Goal: Communication & Community: Participate in discussion

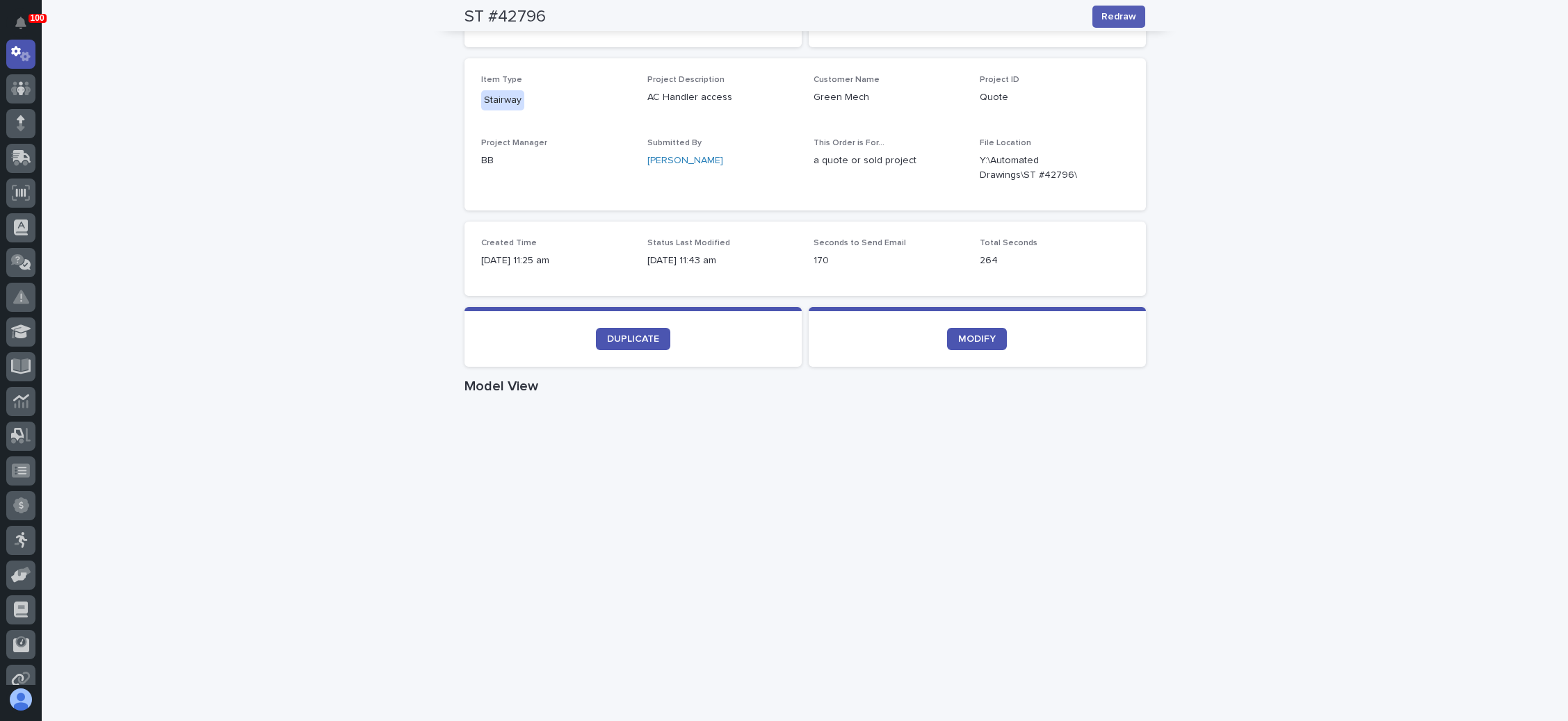
scroll to position [312, 0]
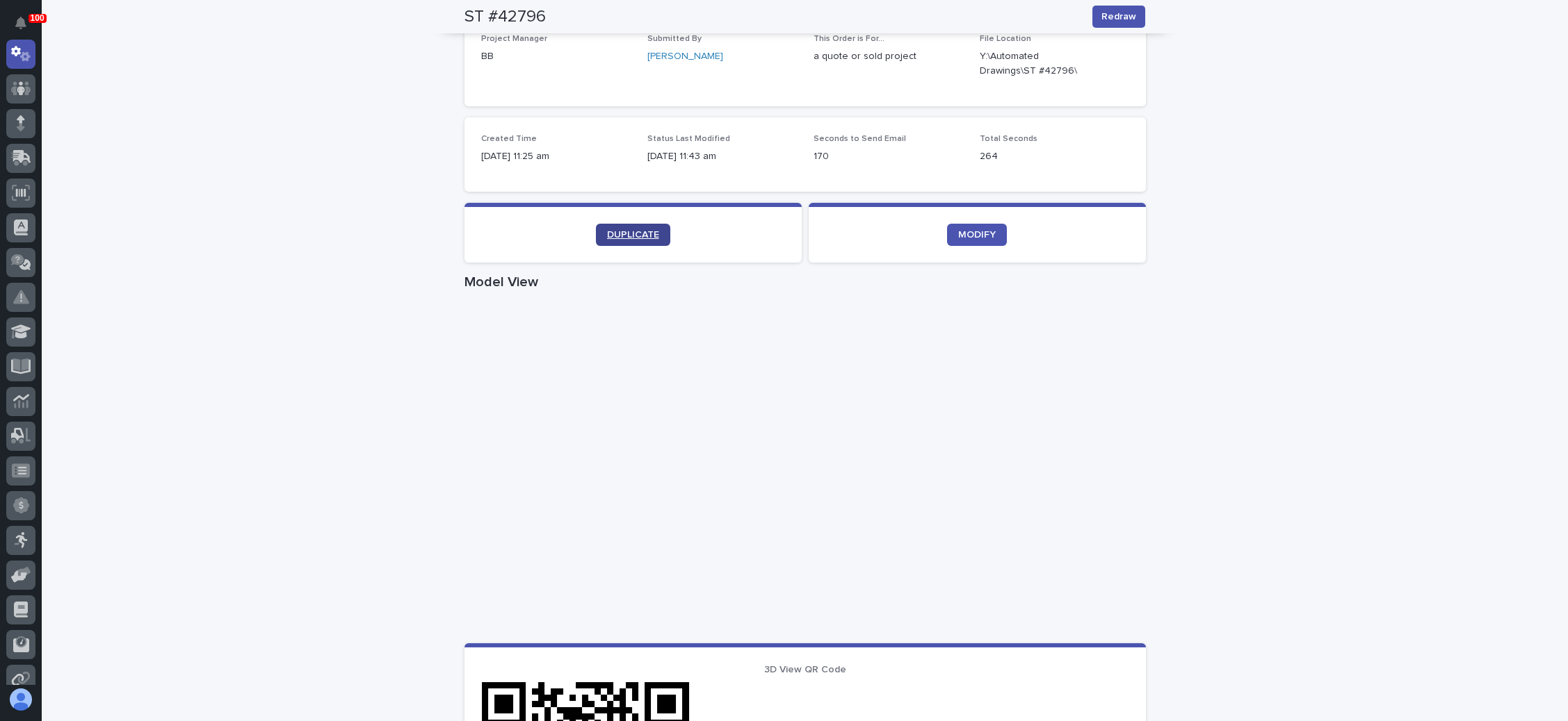
click at [637, 233] on span "DUPLICATE" at bounding box center [632, 235] width 52 height 10
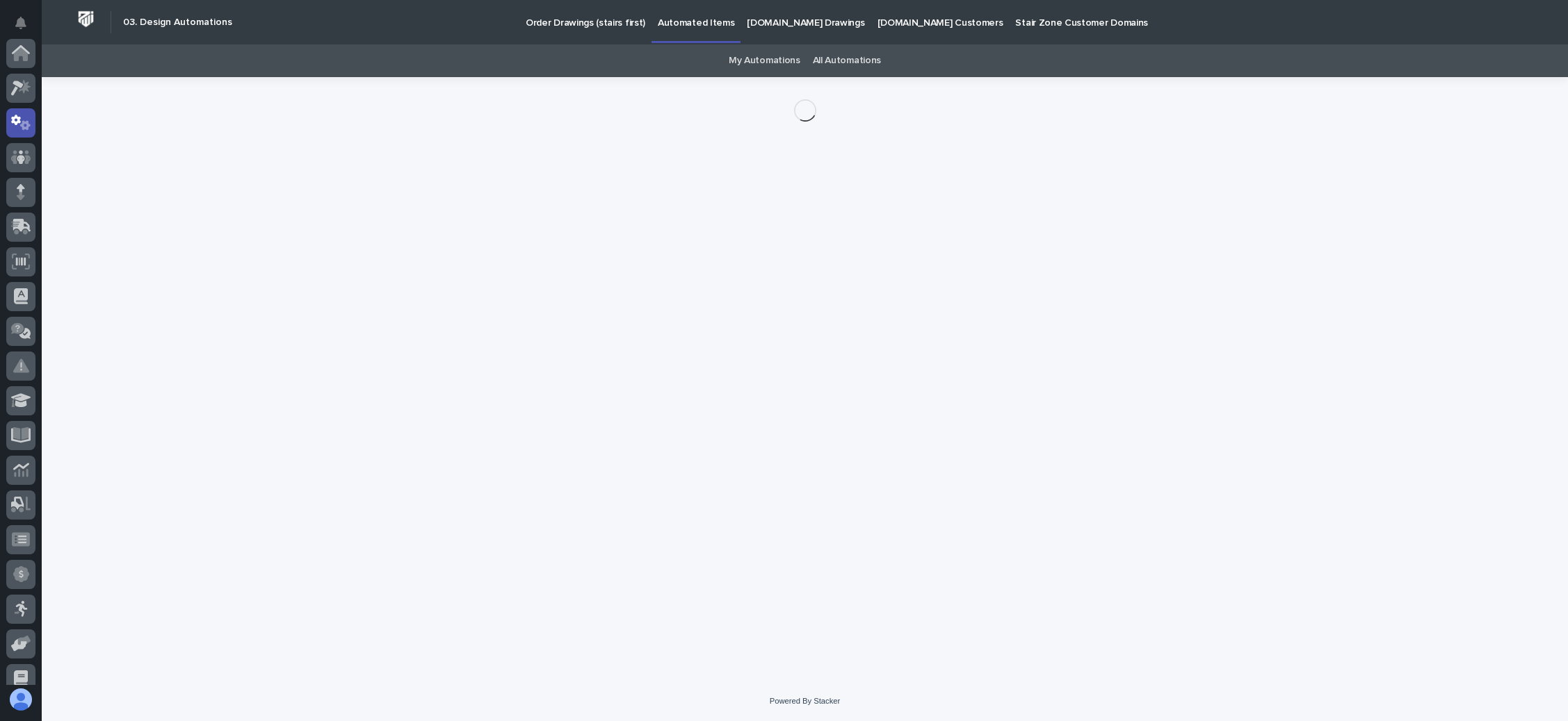
scroll to position [69, 0]
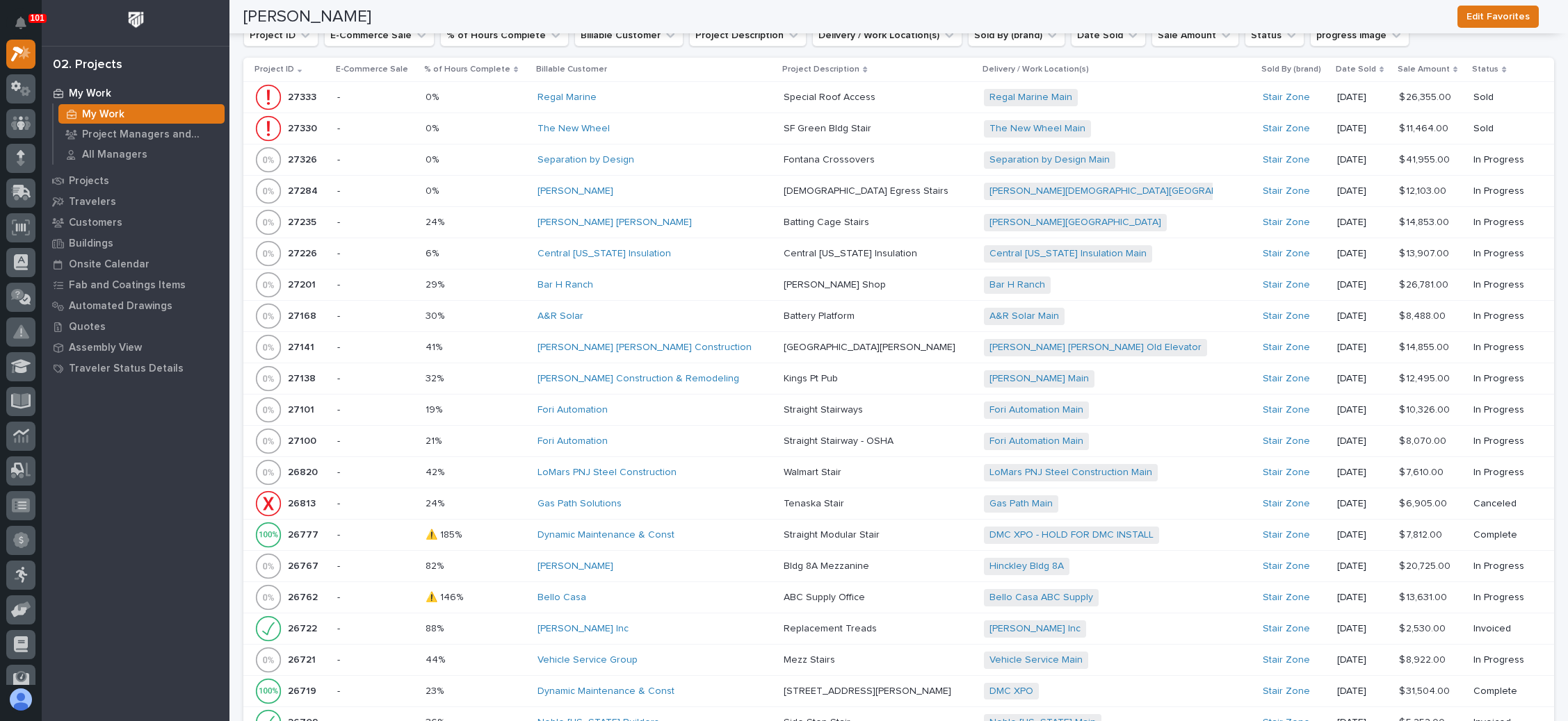
scroll to position [2293, 0]
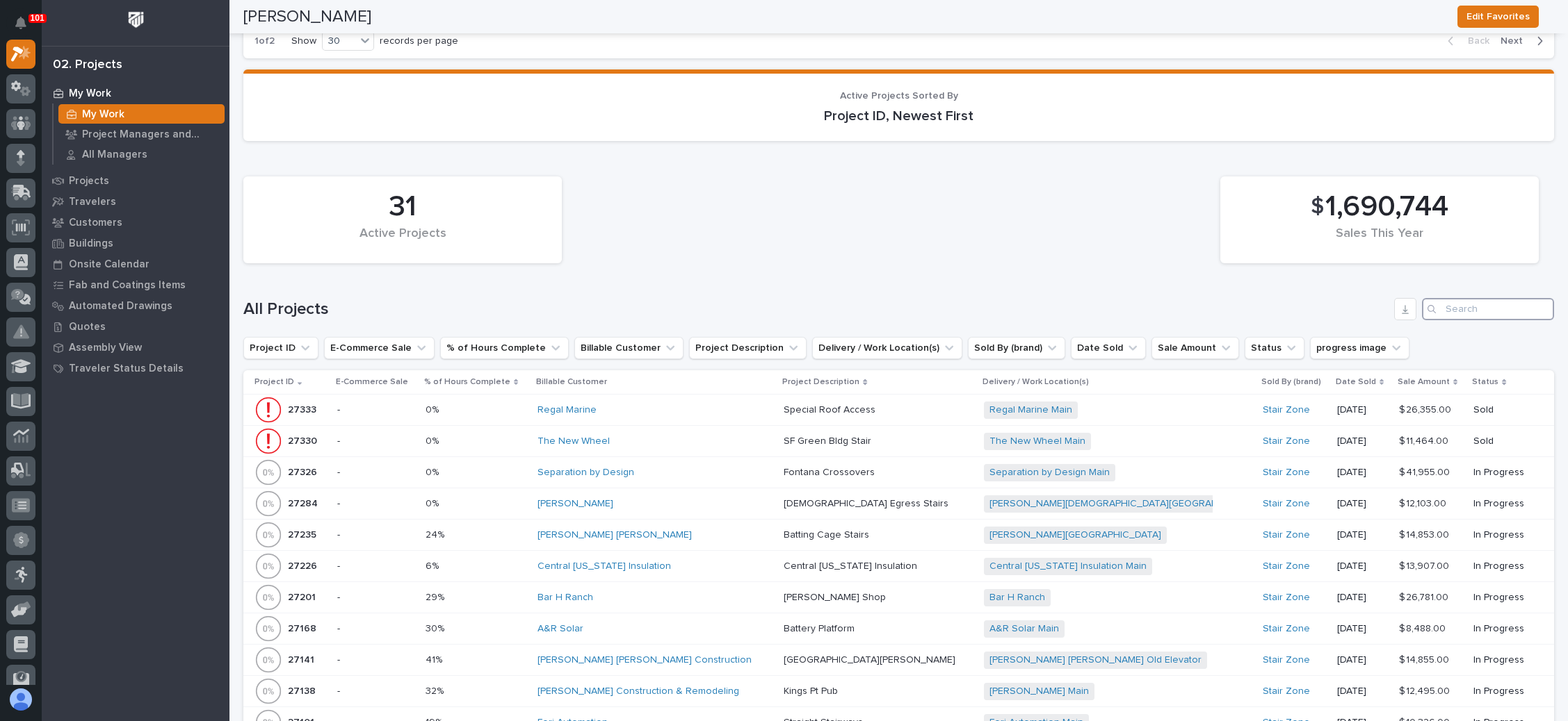
click at [1460, 298] on input "Search" at bounding box center [1488, 309] width 132 height 23
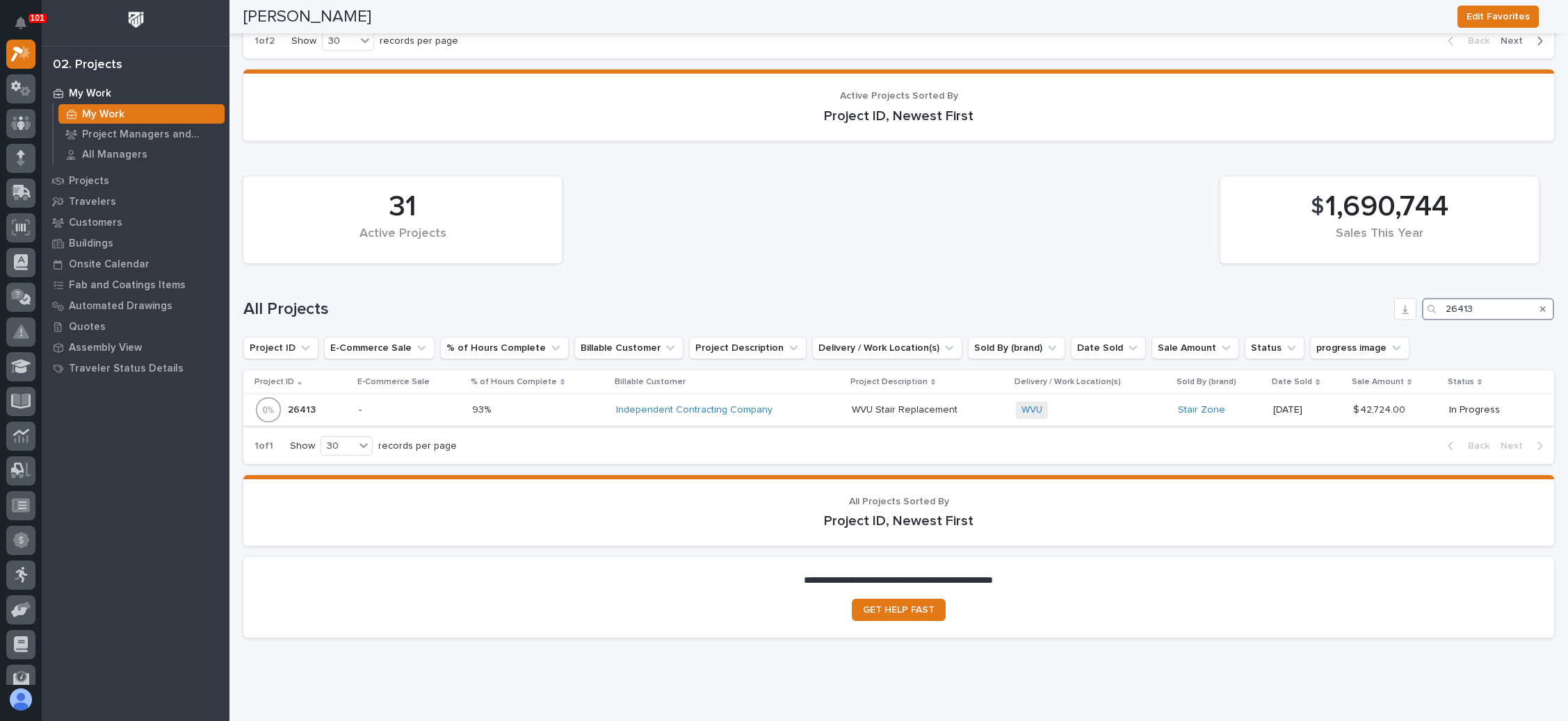
type input "26413"
click at [1116, 402] on div "WVU + 0" at bounding box center [1090, 410] width 150 height 18
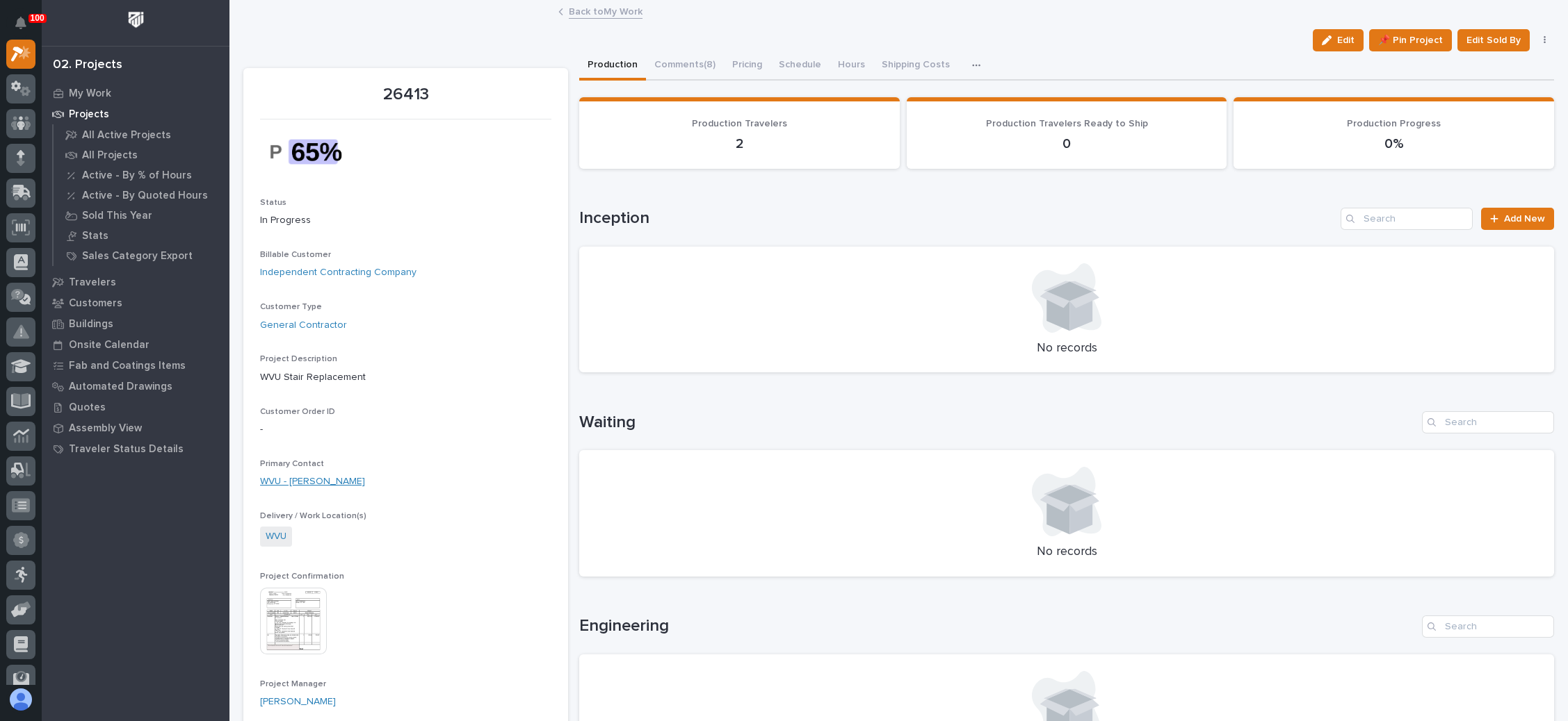
click at [326, 479] on link "WVU - [PERSON_NAME]" at bounding box center [312, 482] width 105 height 15
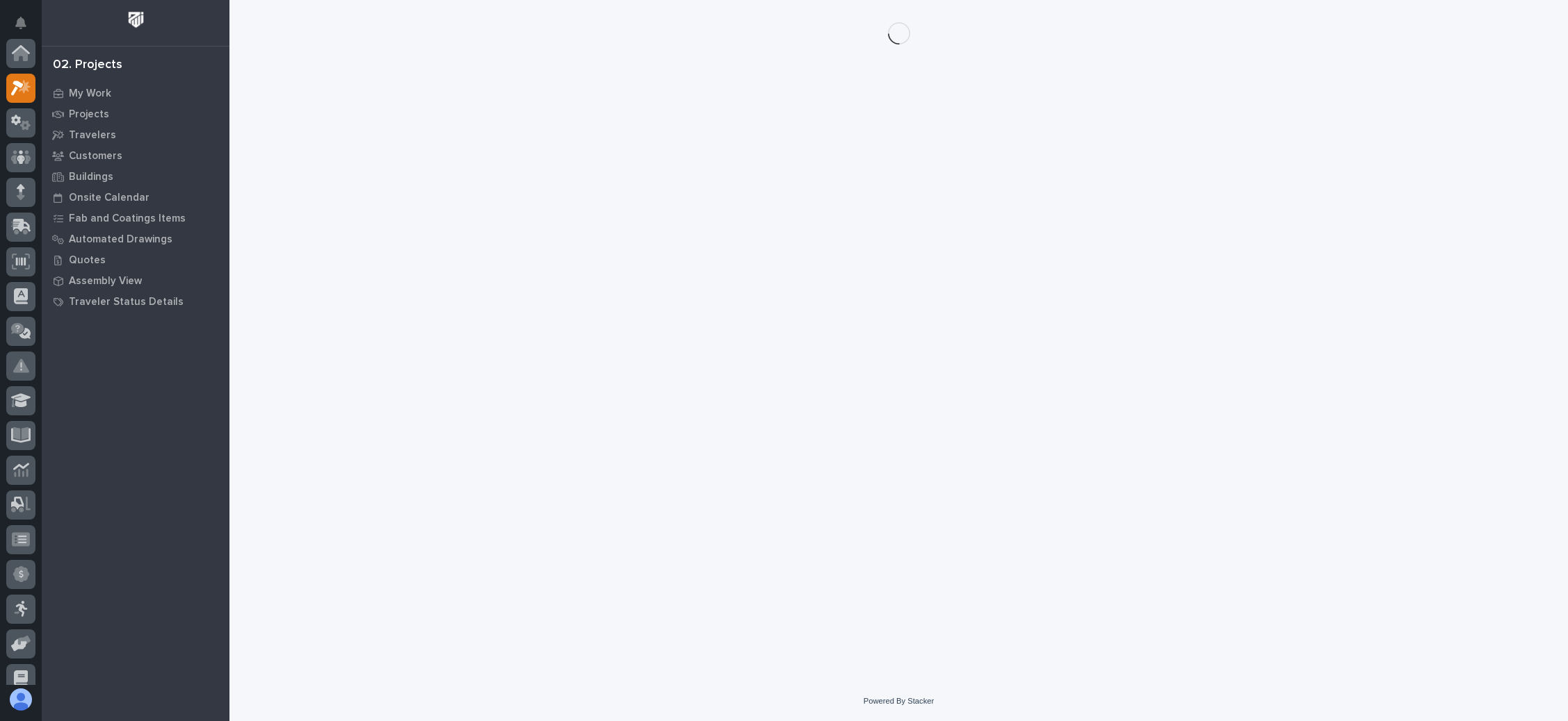
scroll to position [34, 0]
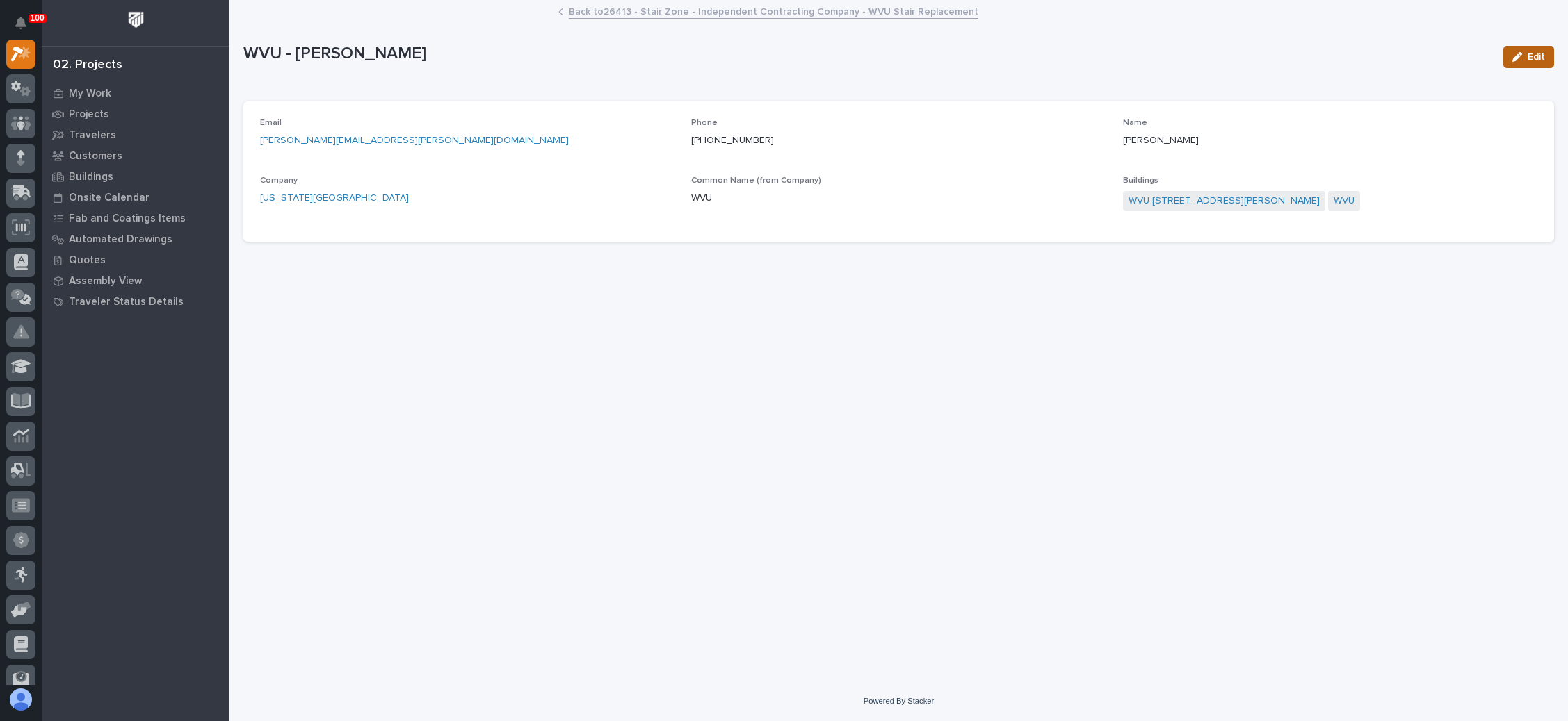
click at [1511, 56] on button "Edit" at bounding box center [1529, 57] width 51 height 23
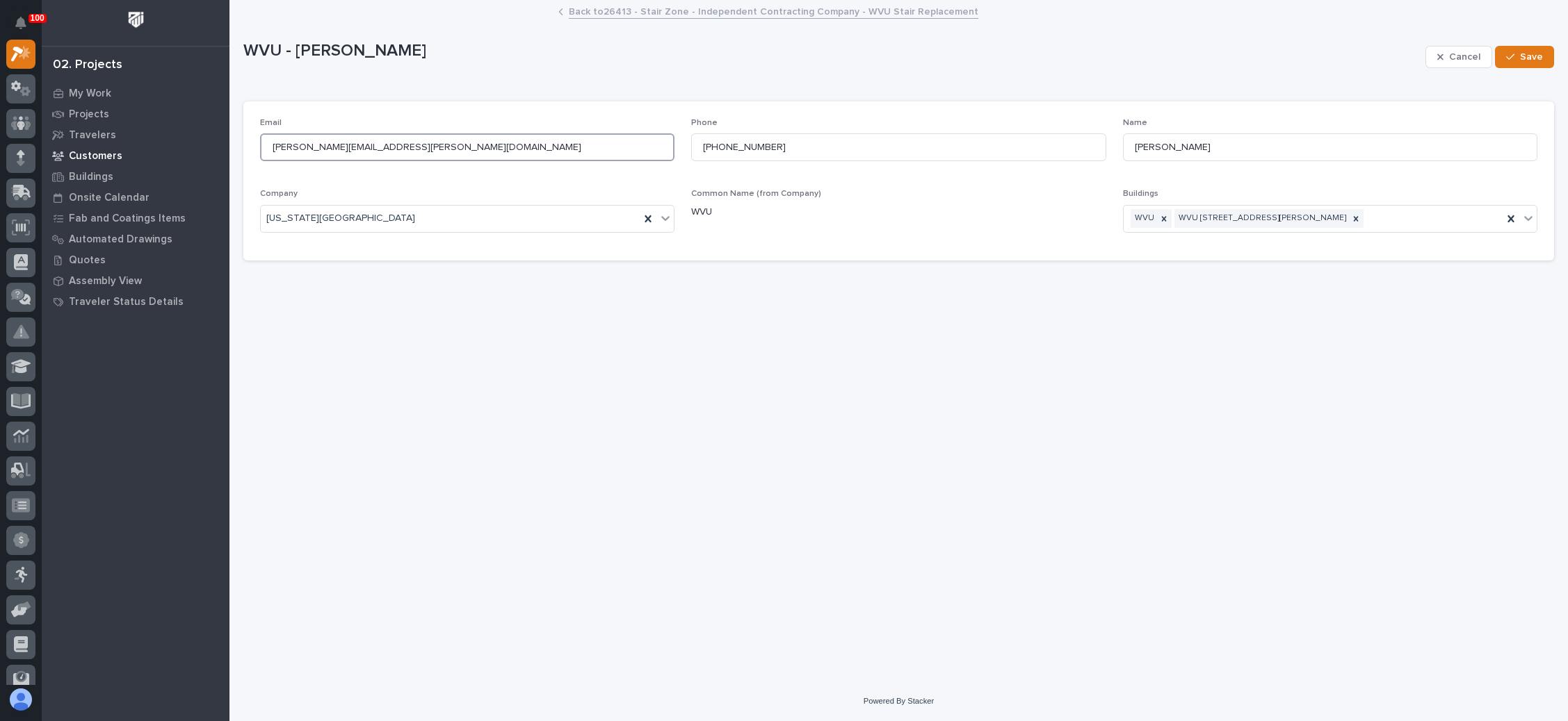
drag, startPoint x: 497, startPoint y: 152, endPoint x: 214, endPoint y: 159, distance: 283.1
click at [229, 159] on div "100 My Settings Log Out 02. Projects My Work Projects Travelers Customers Build…" at bounding box center [899, 360] width 1339 height 721
paste input "rob.[PERSON_NAME]"
type input "[EMAIL_ADDRESS][PERSON_NAME][DOMAIN_NAME]"
drag, startPoint x: 1233, startPoint y: 147, endPoint x: 1114, endPoint y: 154, distance: 119.2
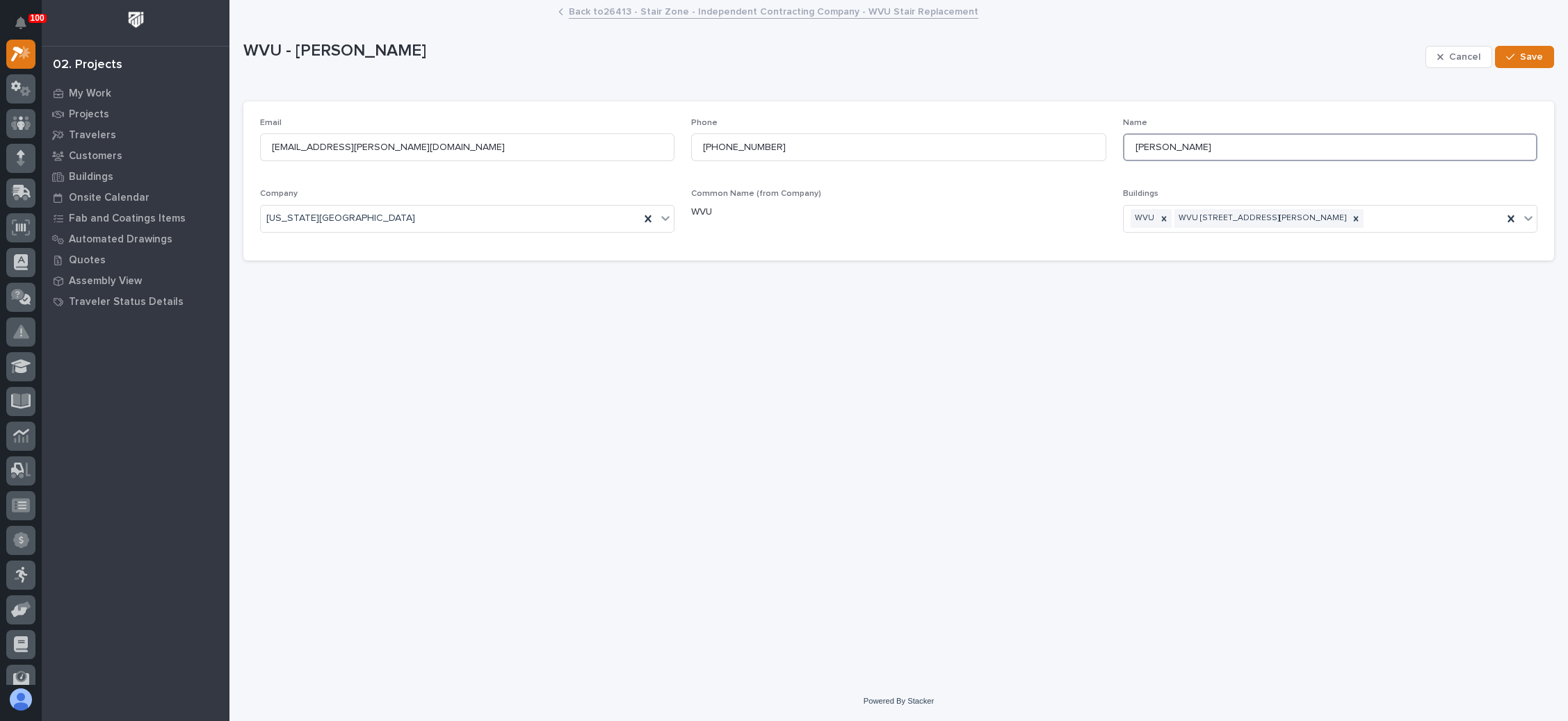
click at [1114, 154] on div "Email [EMAIL_ADDRESS][PERSON_NAME][DOMAIN_NAME] Phone [PHONE_NUMBER] Name [PERS…" at bounding box center [898, 181] width 1277 height 125
type input "[PERSON_NAME]"
click at [1530, 49] on button "Save" at bounding box center [1524, 57] width 59 height 23
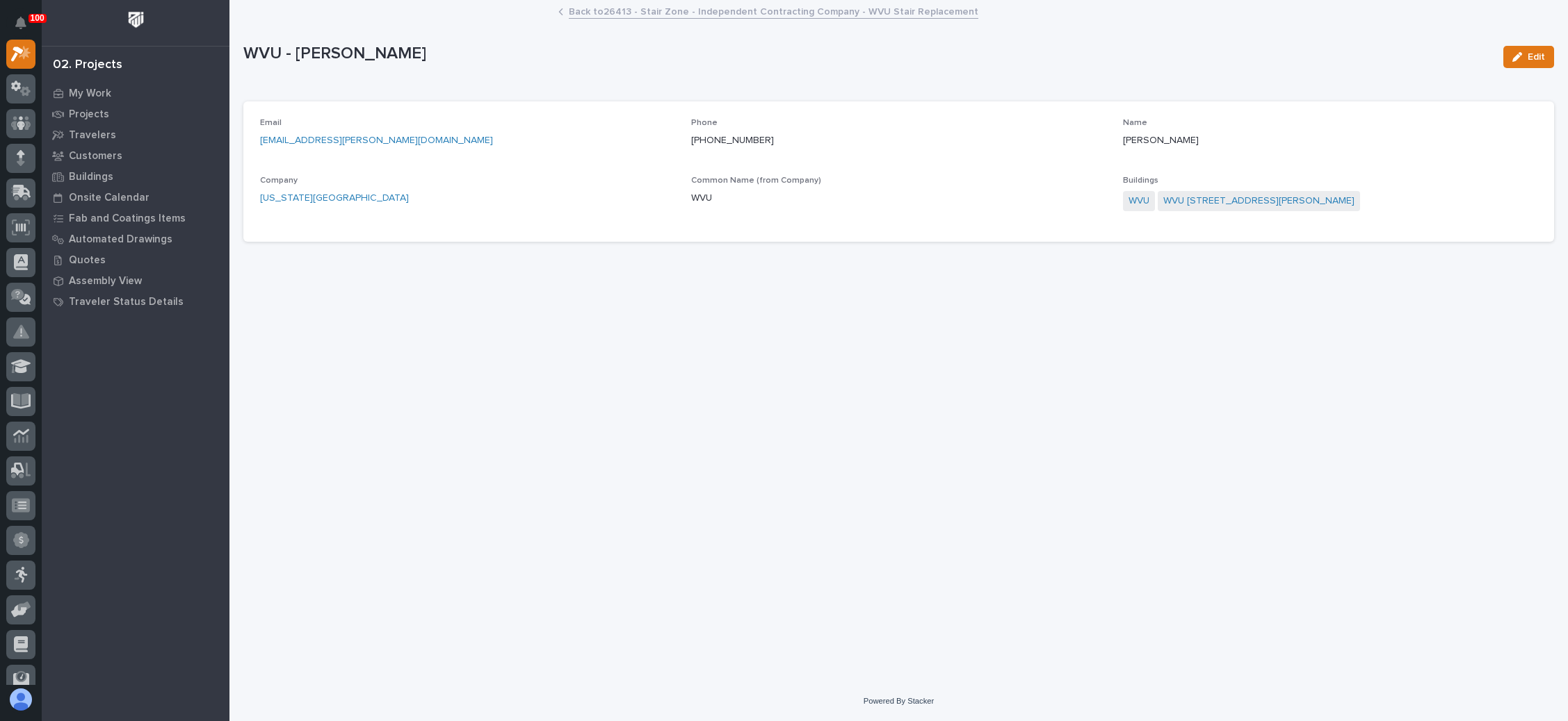
click at [776, 134] on p "[PHONE_NUMBER]" at bounding box center [898, 140] width 415 height 15
drag, startPoint x: 771, startPoint y: 137, endPoint x: 762, endPoint y: 141, distance: 9.8
click at [771, 137] on p "[PHONE_NUMBER]" at bounding box center [898, 140] width 415 height 15
click at [1521, 51] on button "Edit" at bounding box center [1529, 57] width 51 height 23
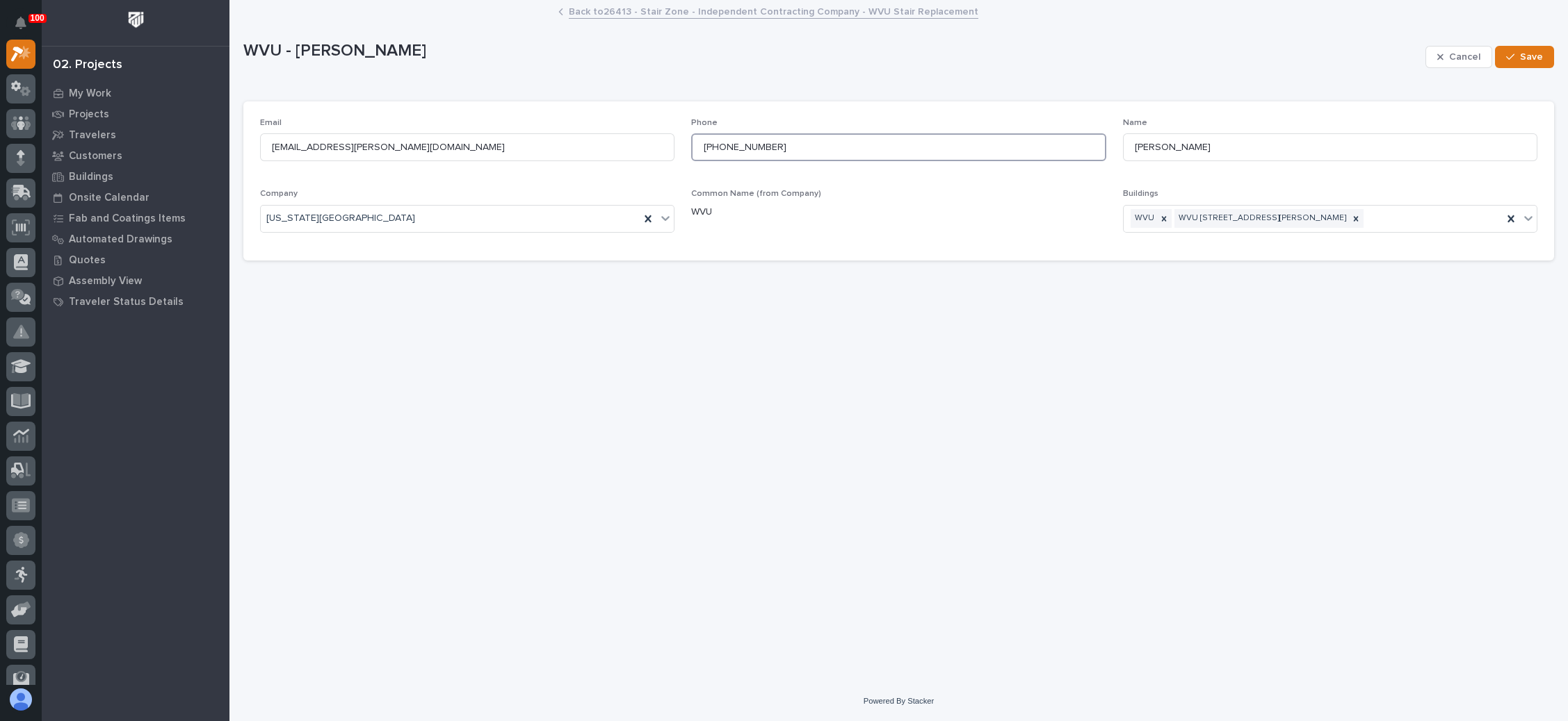
drag, startPoint x: 800, startPoint y: 147, endPoint x: 693, endPoint y: 150, distance: 107.0
click at [698, 151] on input "[PHONE_NUMBER]" at bounding box center [898, 147] width 415 height 27
drag, startPoint x: 1276, startPoint y: 37, endPoint x: 1331, endPoint y: 34, distance: 55.1
click at [1284, 34] on div "WVU - [PERSON_NAME] Cancel Save" at bounding box center [898, 57] width 1310 height 56
click at [1512, 52] on icon "button" at bounding box center [1510, 57] width 9 height 10
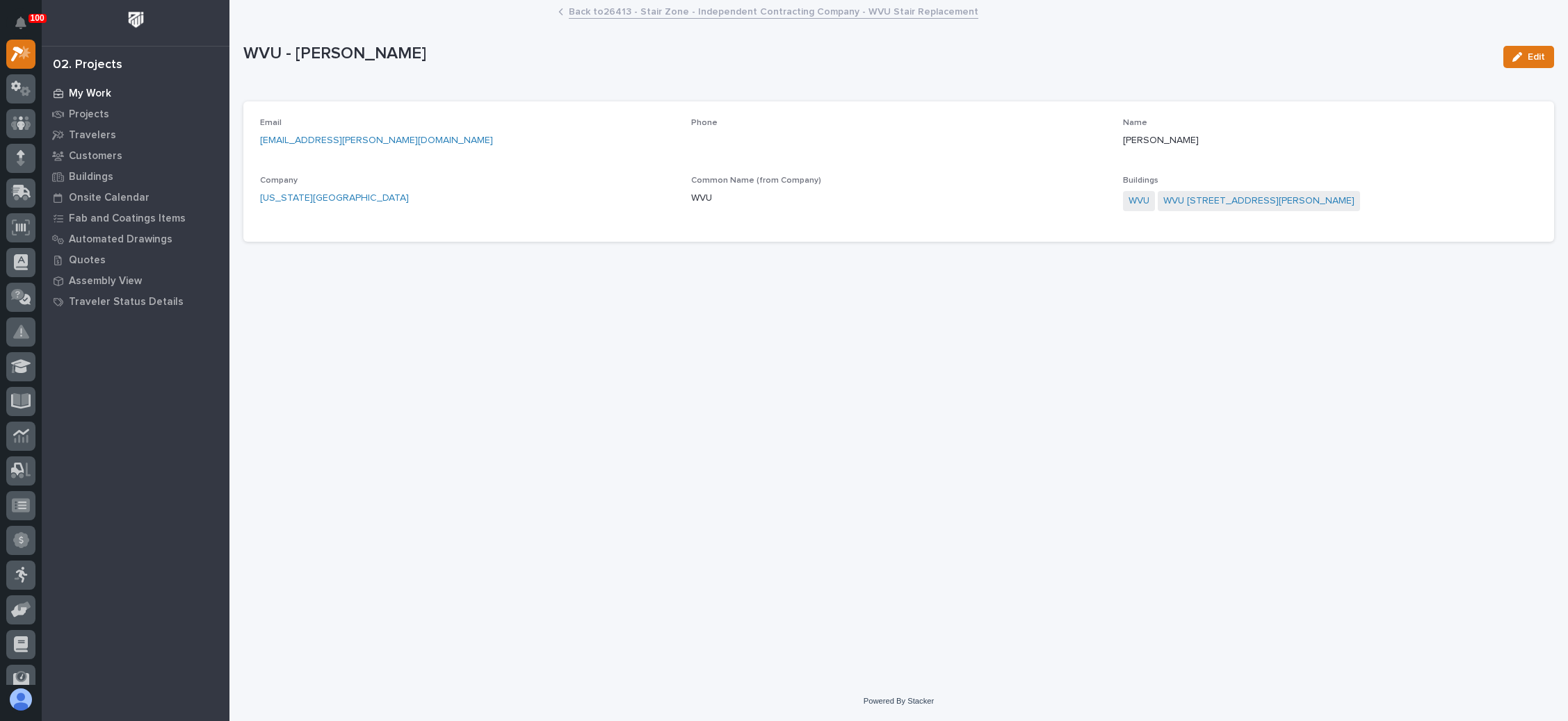
click at [97, 87] on p "My Work" at bounding box center [89, 93] width 42 height 13
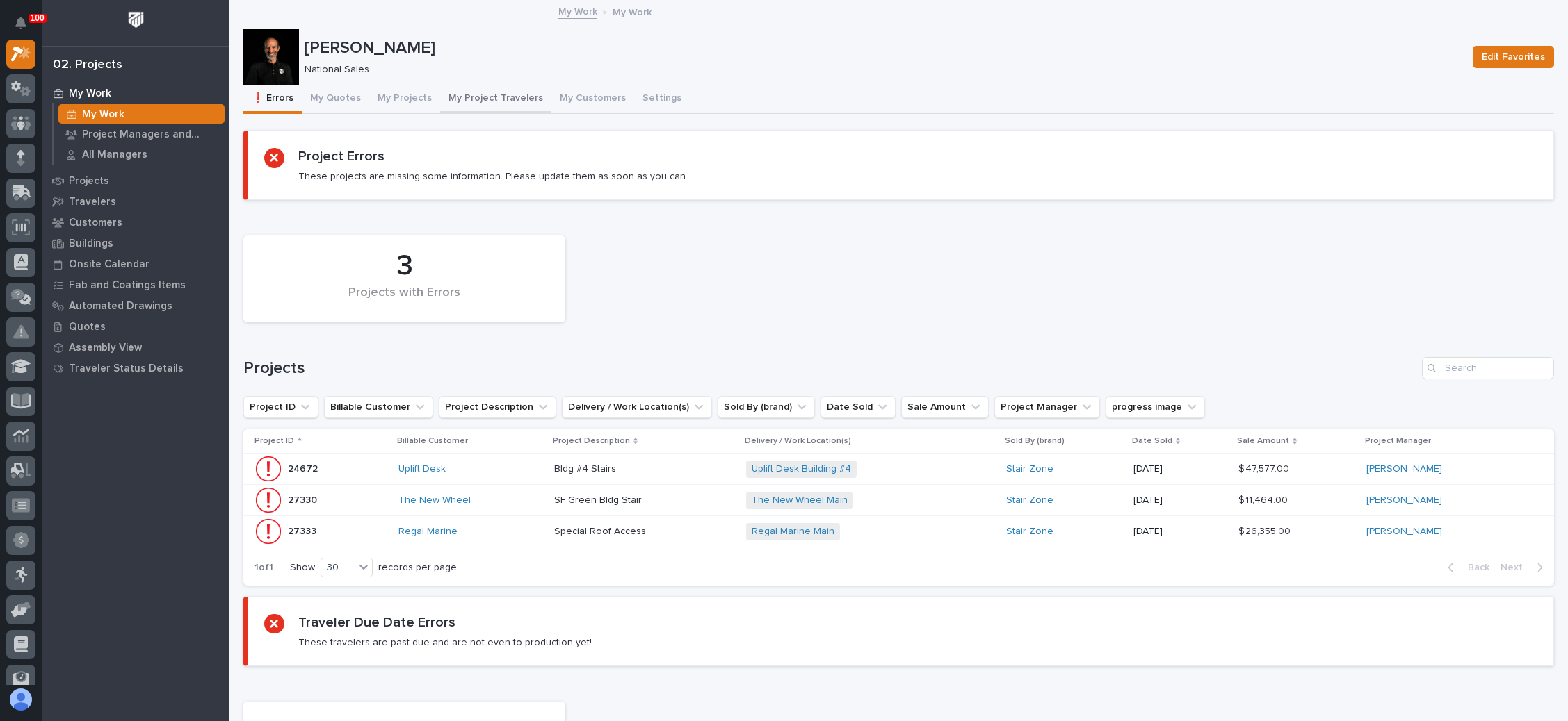
click at [504, 92] on button "My Project Travelers" at bounding box center [496, 100] width 112 height 29
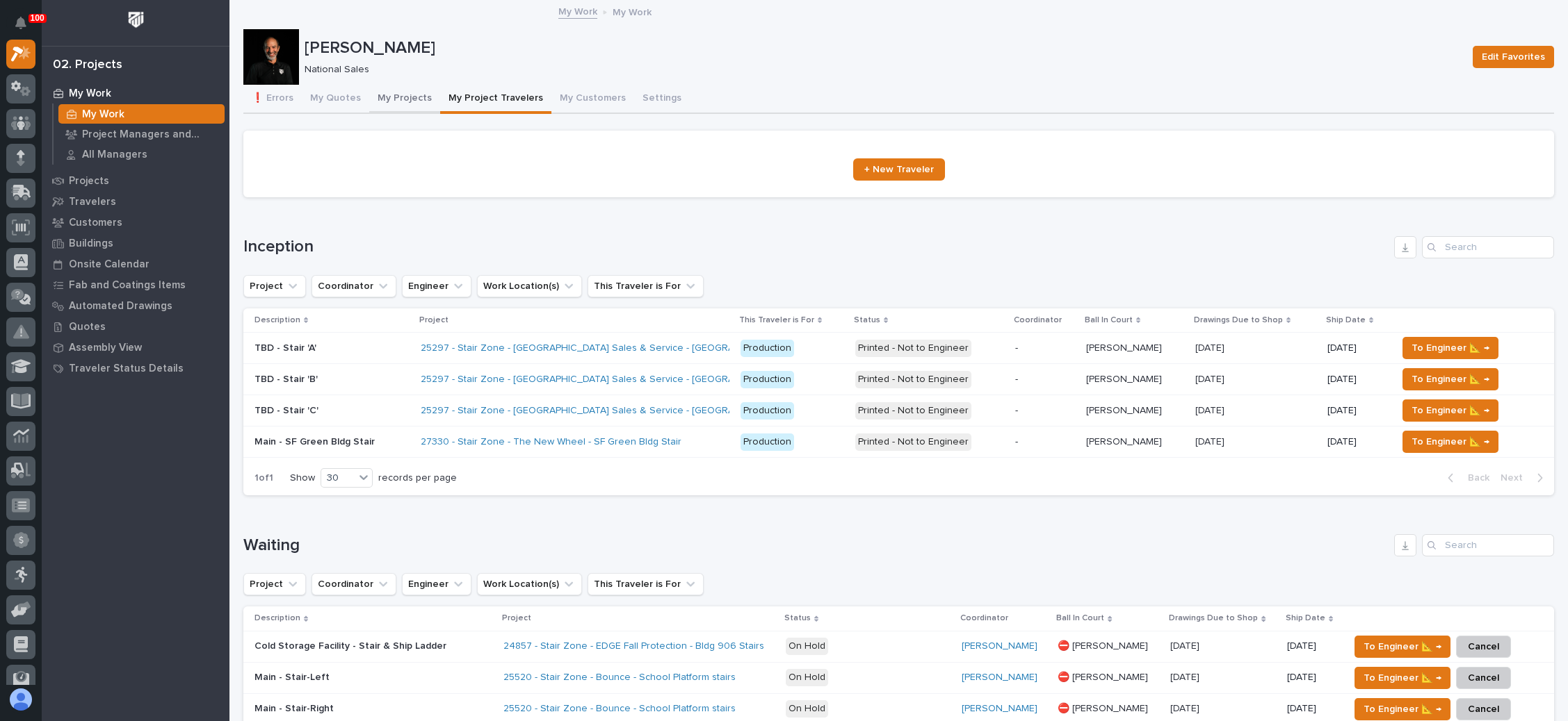
click at [396, 94] on button "My Projects" at bounding box center [405, 100] width 71 height 29
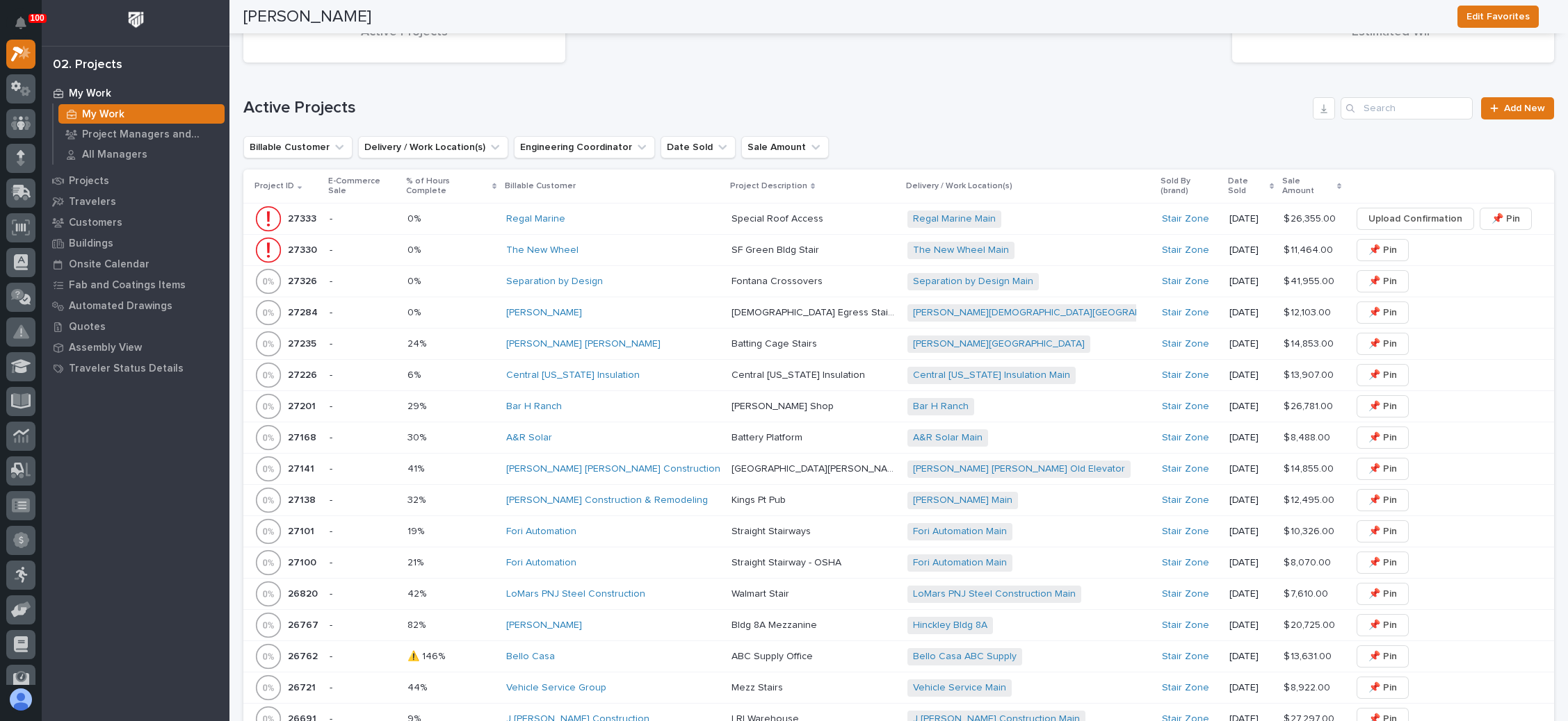
scroll to position [1251, 0]
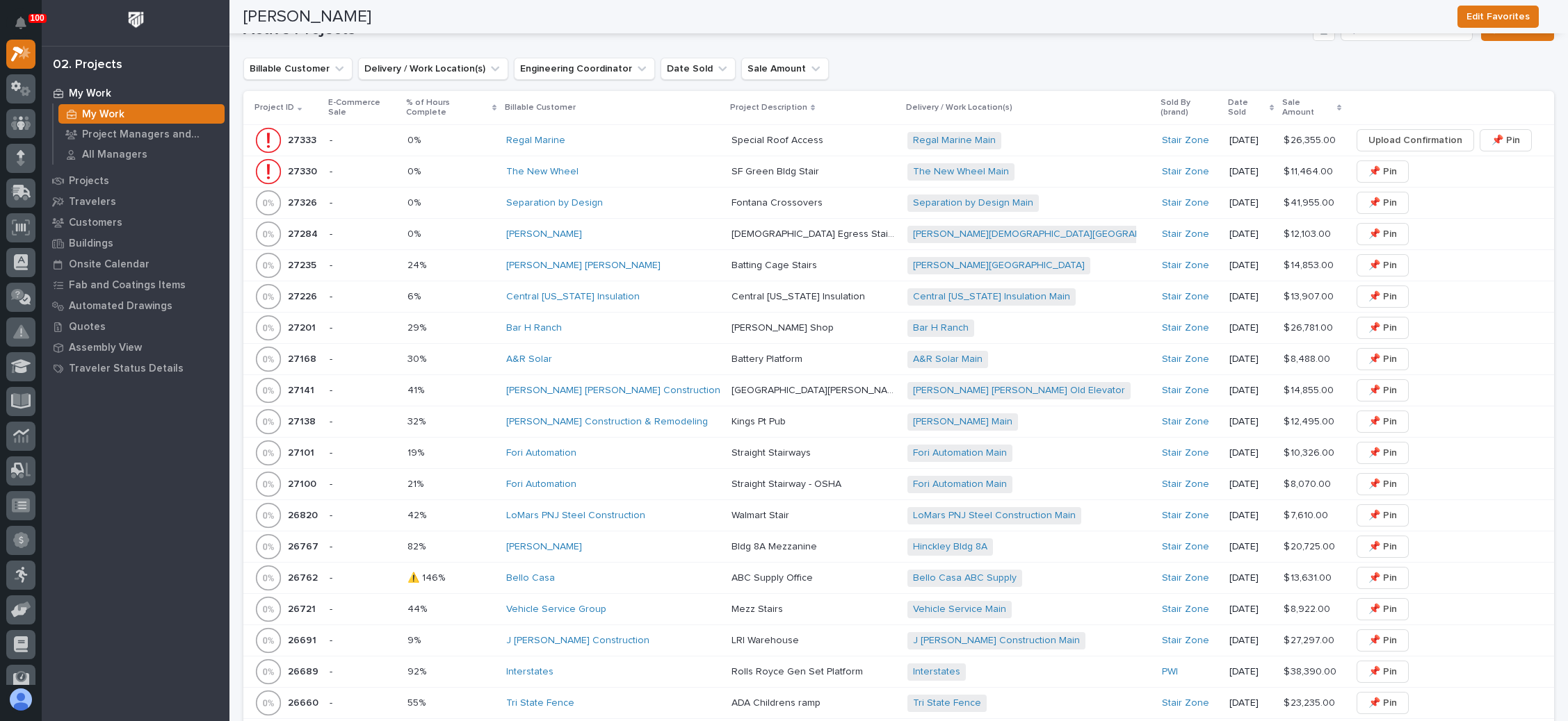
click at [1052, 257] on div "[PERSON_NAME][GEOGRAPHIC_DATA] + 0" at bounding box center [1029, 265] width 243 height 18
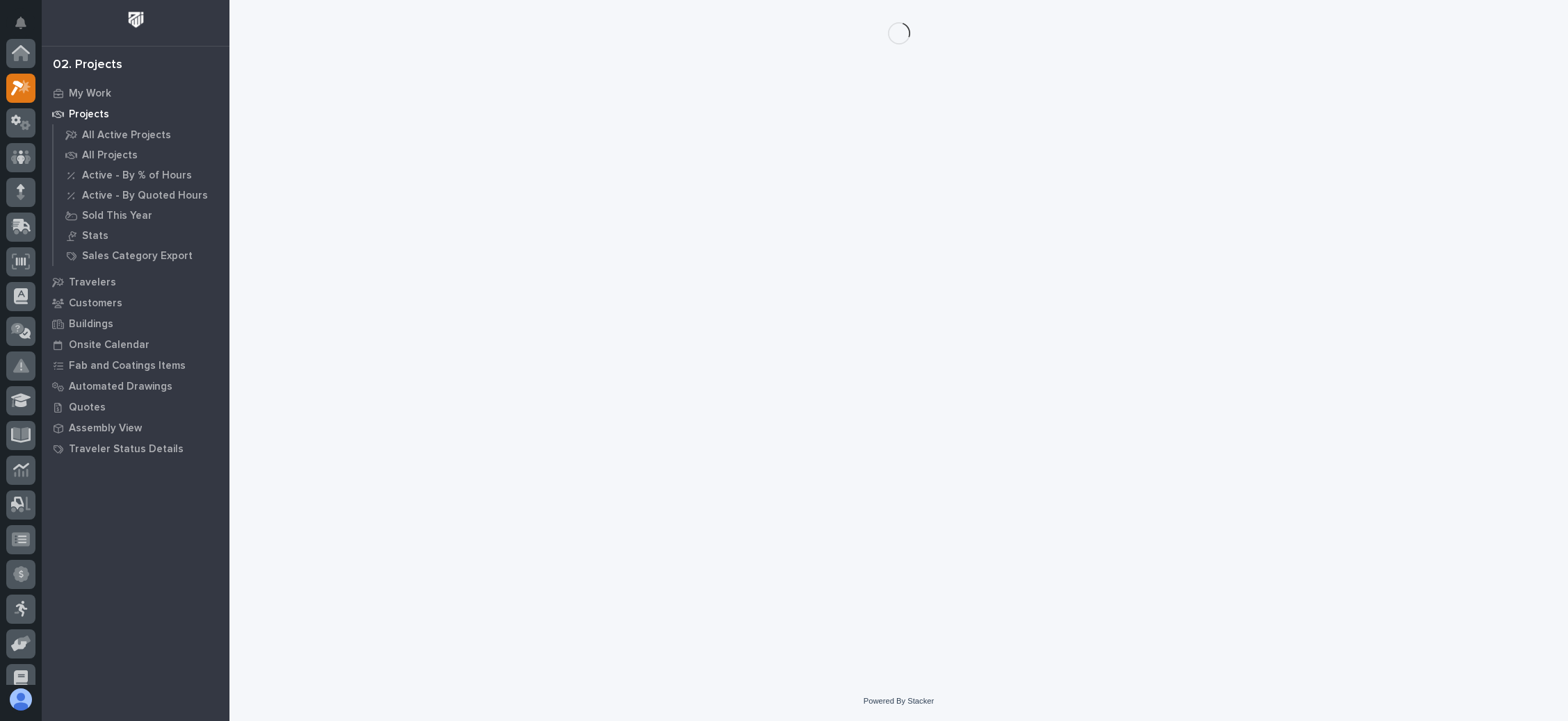
scroll to position [34, 0]
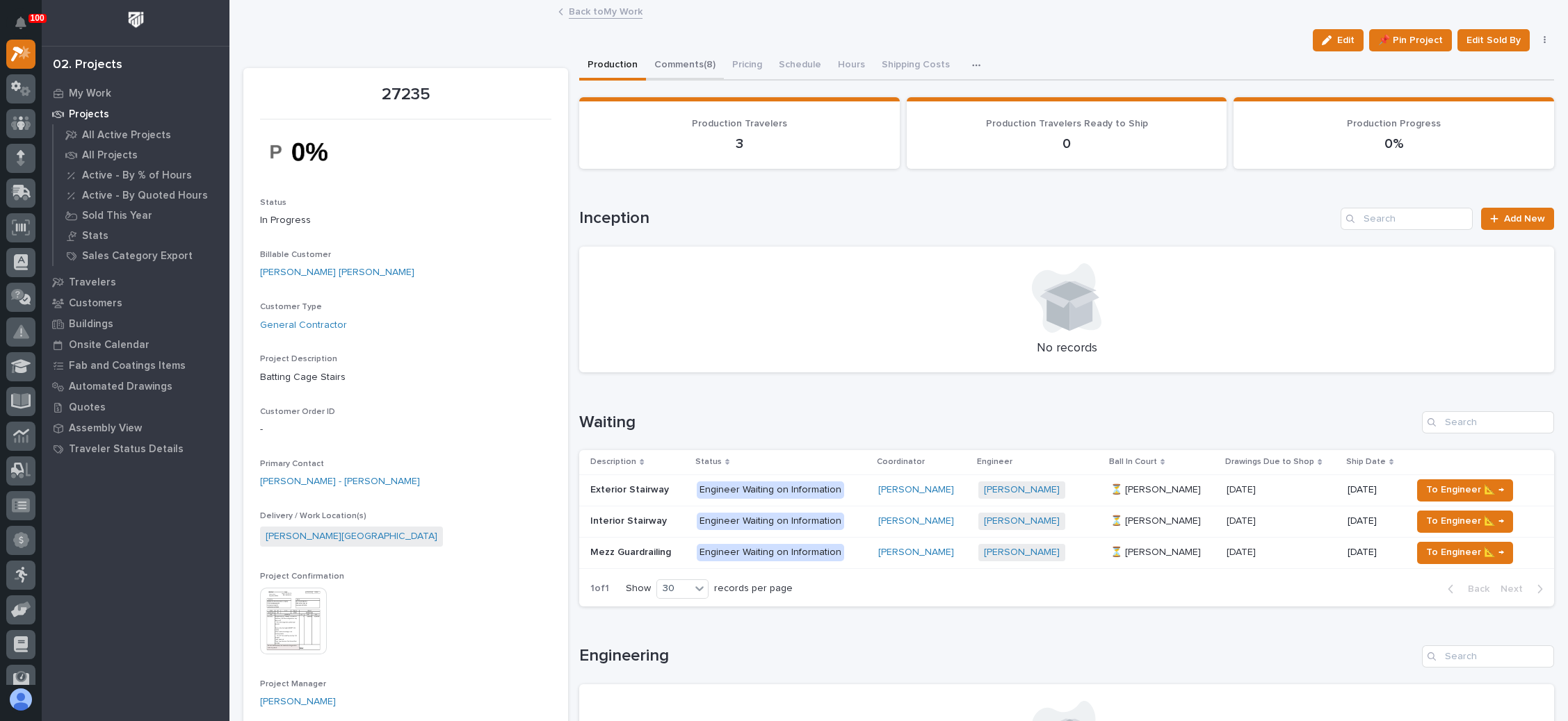
click at [690, 59] on button "Comments (8)" at bounding box center [684, 66] width 77 height 29
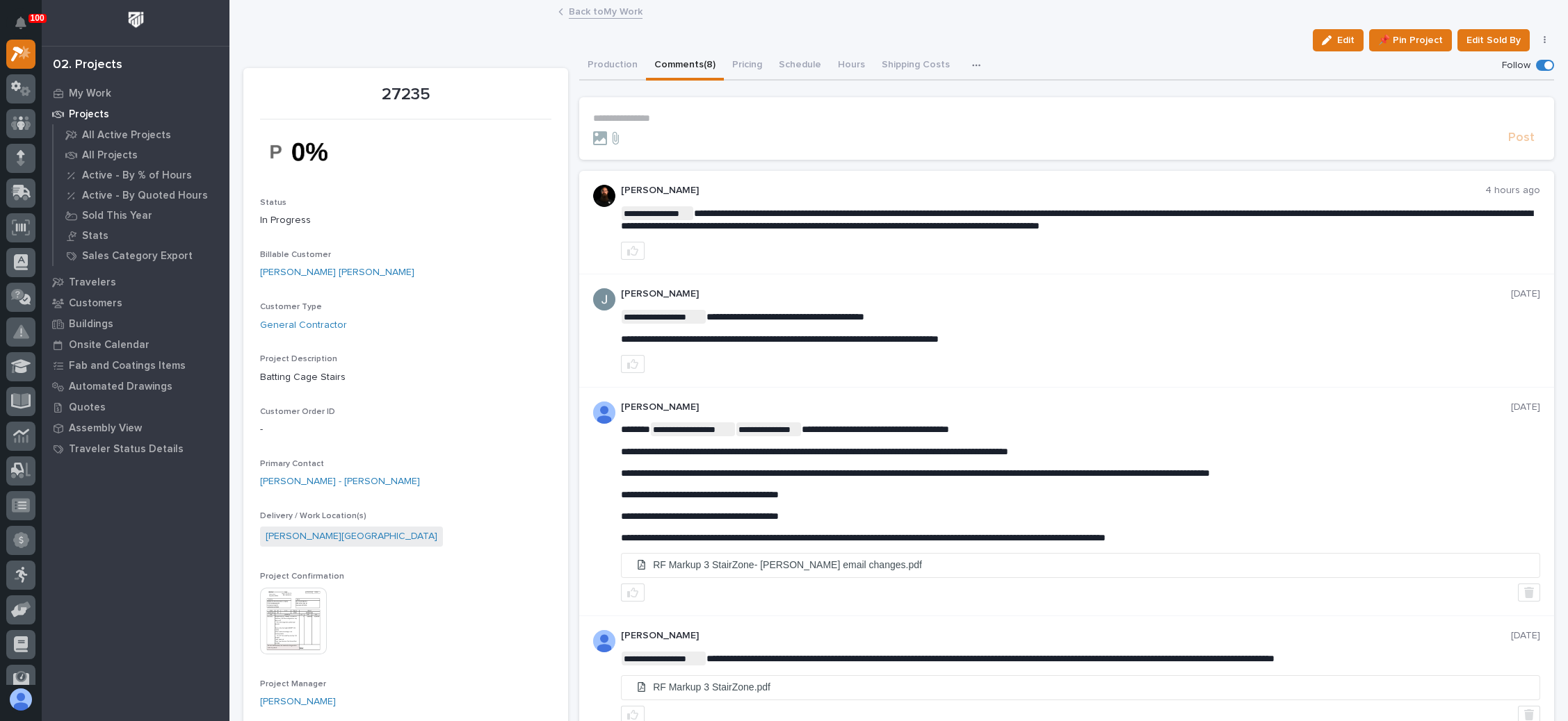
click at [622, 116] on p "**********" at bounding box center [1066, 119] width 947 height 12
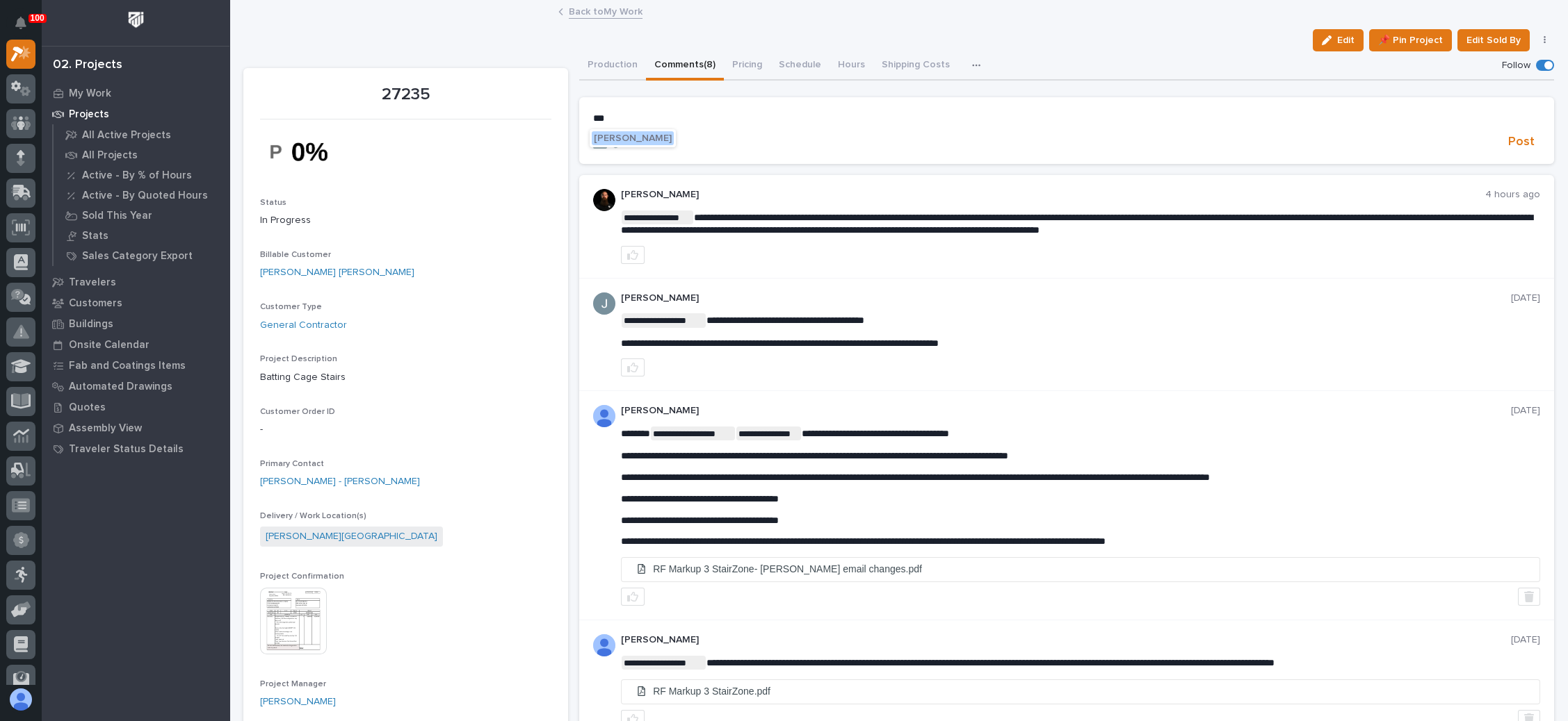
click at [638, 133] on span "[PERSON_NAME]" at bounding box center [632, 138] width 77 height 10
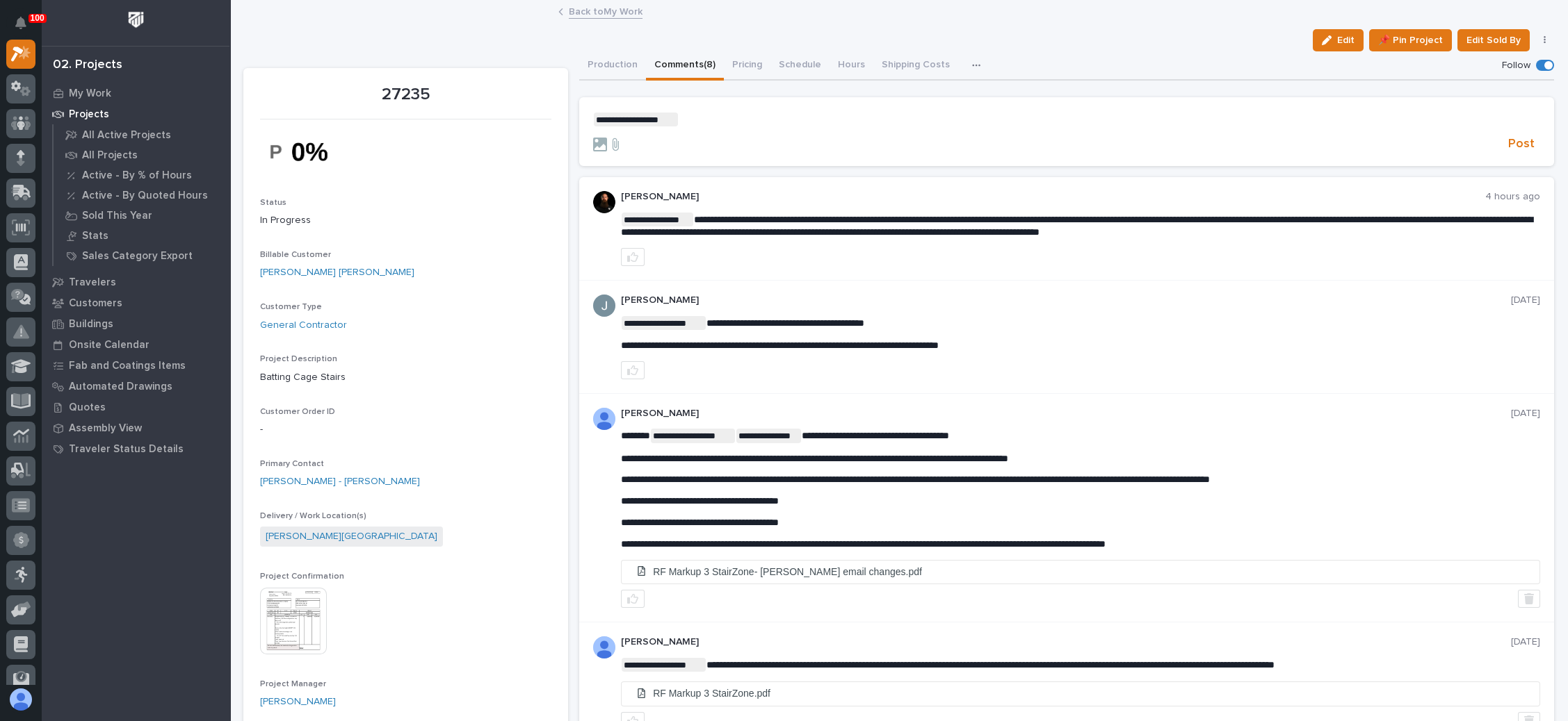
click at [697, 119] on p "**********" at bounding box center [1066, 120] width 947 height 14
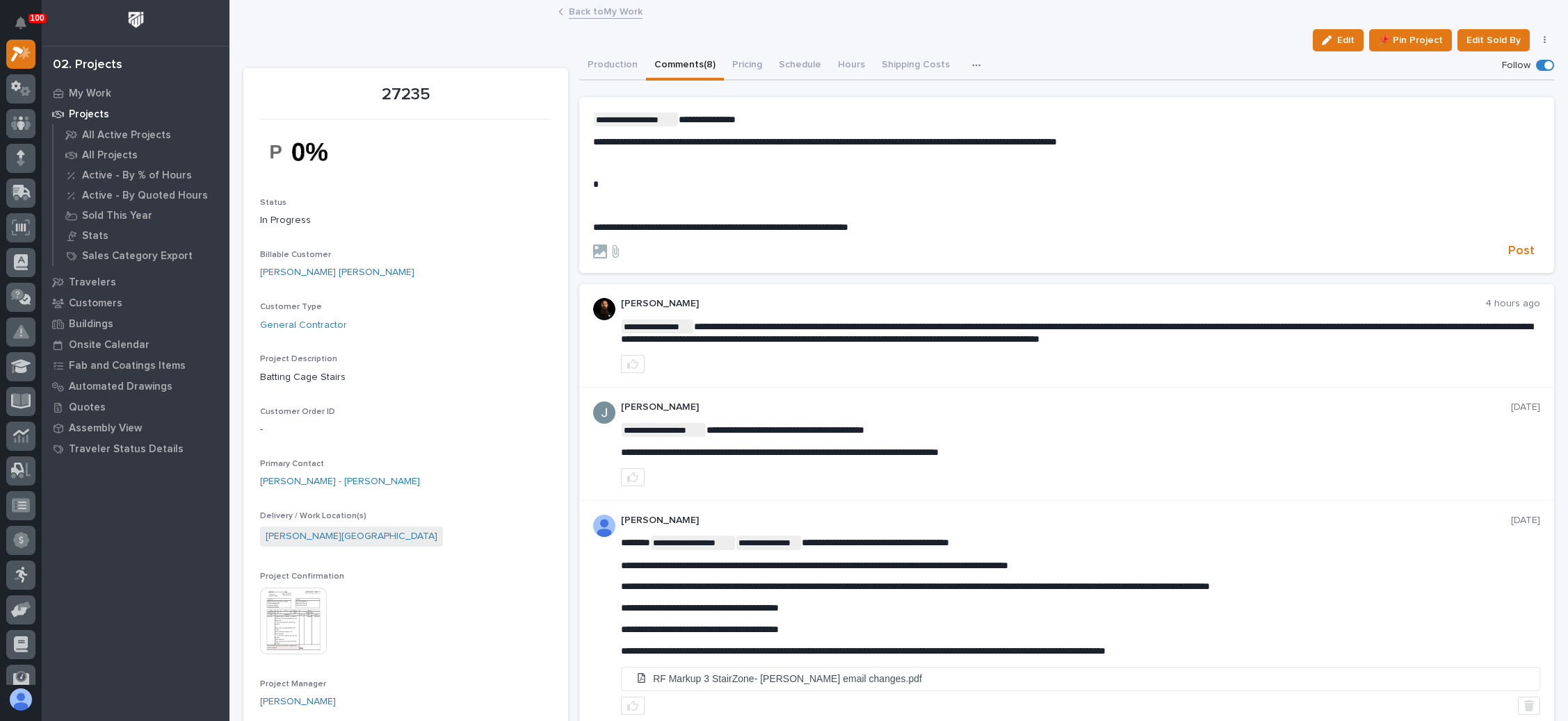
click at [715, 221] on p "**********" at bounding box center [1066, 227] width 947 height 12
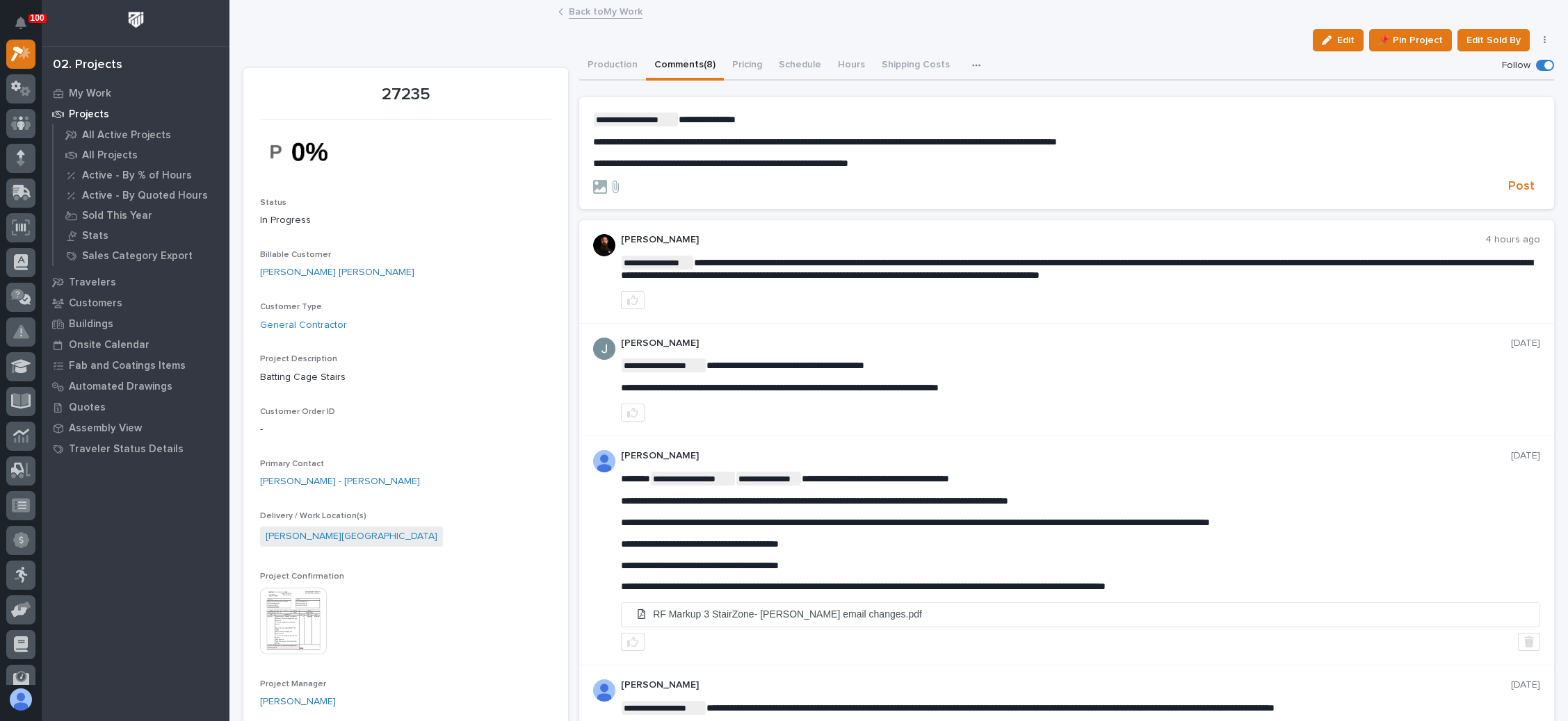
click at [796, 119] on p "**********" at bounding box center [1066, 120] width 947 height 14
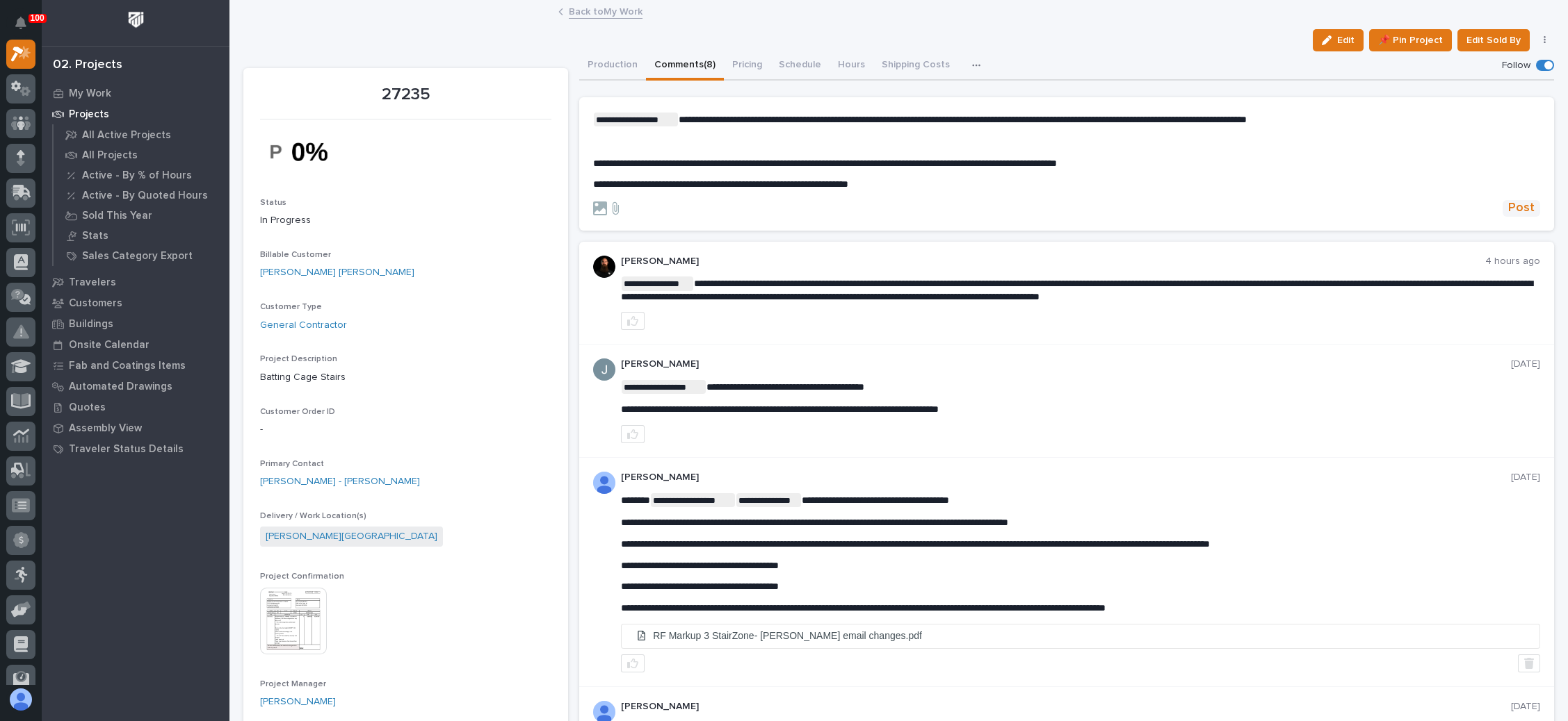
click at [1508, 201] on span "Post" at bounding box center [1521, 208] width 26 height 16
